Goal: Transaction & Acquisition: Download file/media

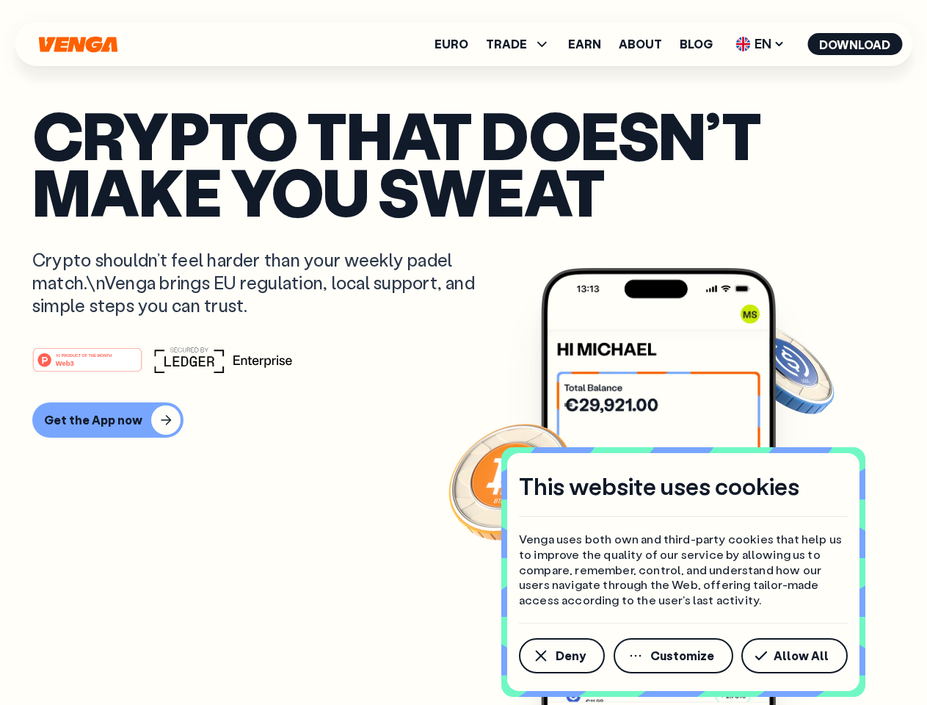
click at [463, 352] on div "#1 PRODUCT OF THE MONTH Web3" at bounding box center [463, 360] width 863 height 26
click at [561, 656] on span "Deny" at bounding box center [571, 656] width 30 height 12
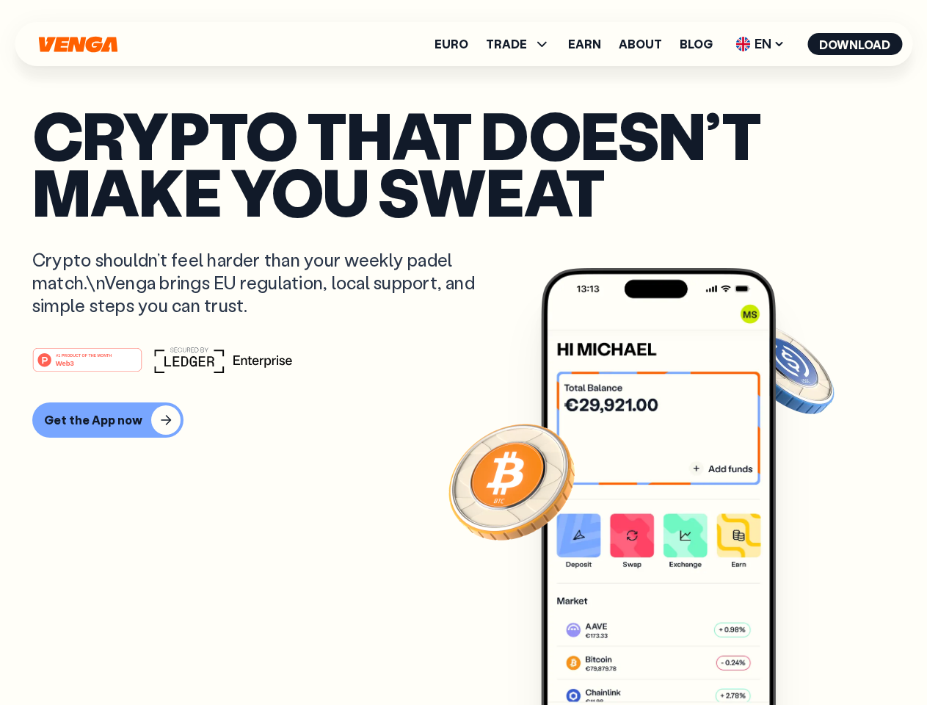
click at [675, 656] on img at bounding box center [658, 514] width 235 height 492
click at [797, 656] on article "Crypto that doesn’t make you sweat Crypto shouldn’t feel harder than your weekl…" at bounding box center [463, 381] width 863 height 551
click at [523, 44] on span "TRADE" at bounding box center [506, 44] width 41 height 12
click at [761, 44] on span "EN" at bounding box center [760, 43] width 59 height 23
click at [855, 44] on button "Download" at bounding box center [855, 44] width 95 height 22
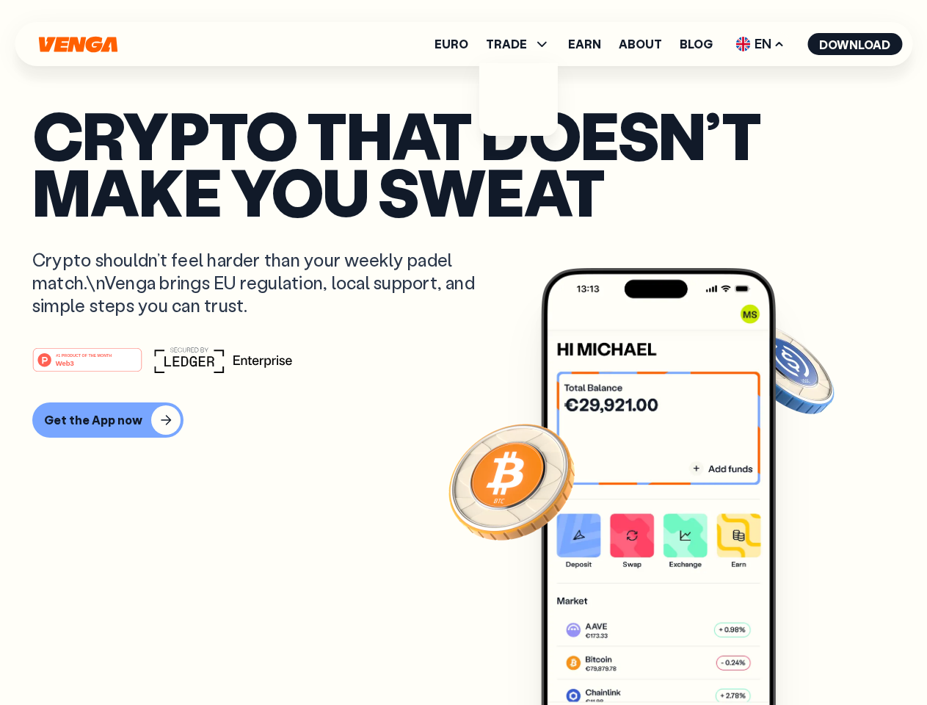
click at [463, 392] on div "#1 PRODUCT OF THE MONTH Web3 Get the App now" at bounding box center [463, 392] width 863 height 91
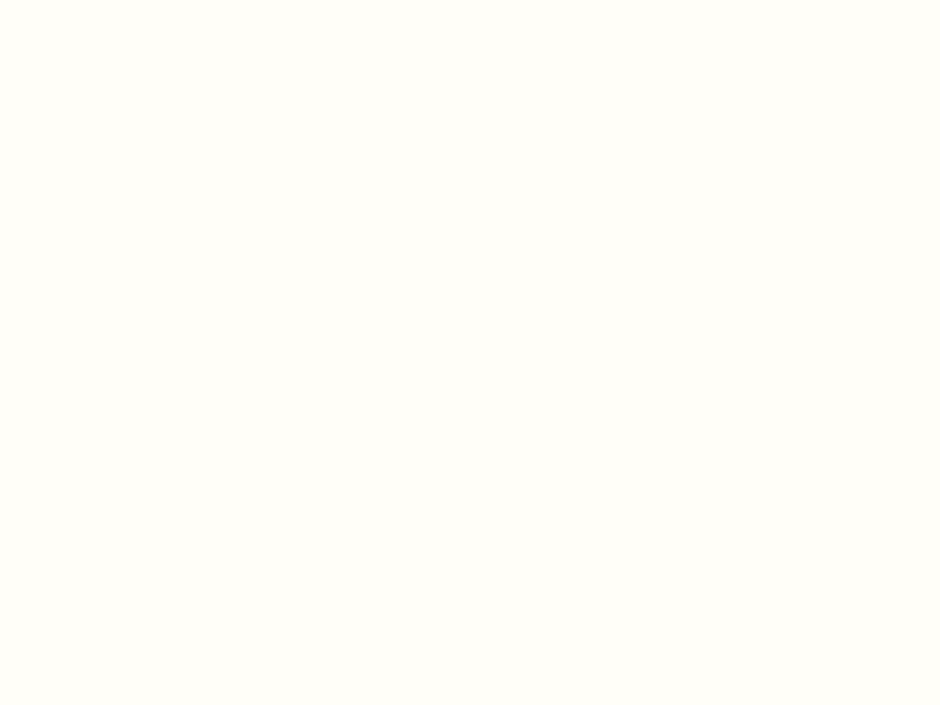
click at [90, 0] on html "This website uses cookies Venga uses both own and third-party cookies that help…" at bounding box center [470, 0] width 940 height 0
